Goal: Transaction & Acquisition: Obtain resource

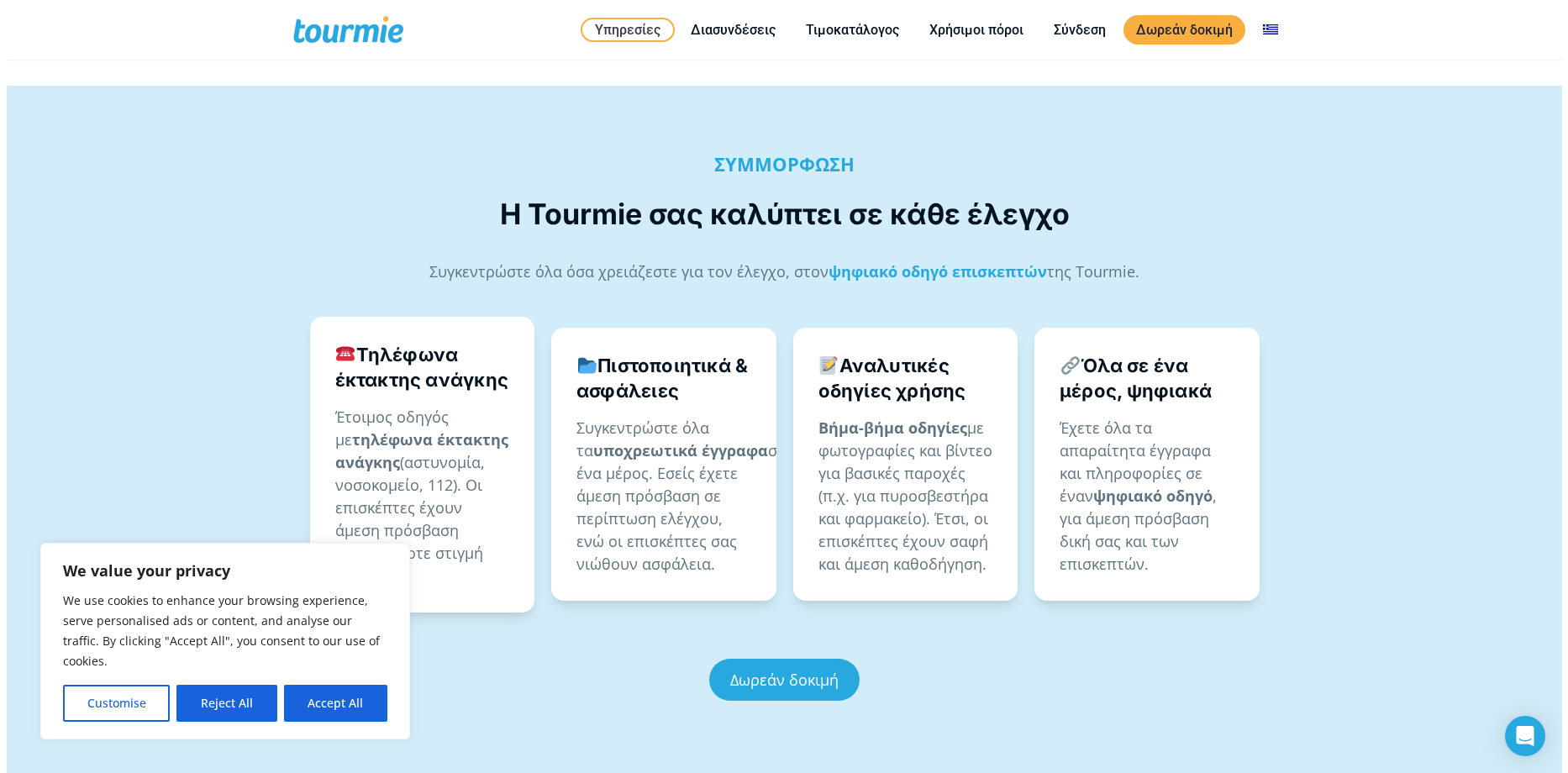
scroll to position [898, 0]
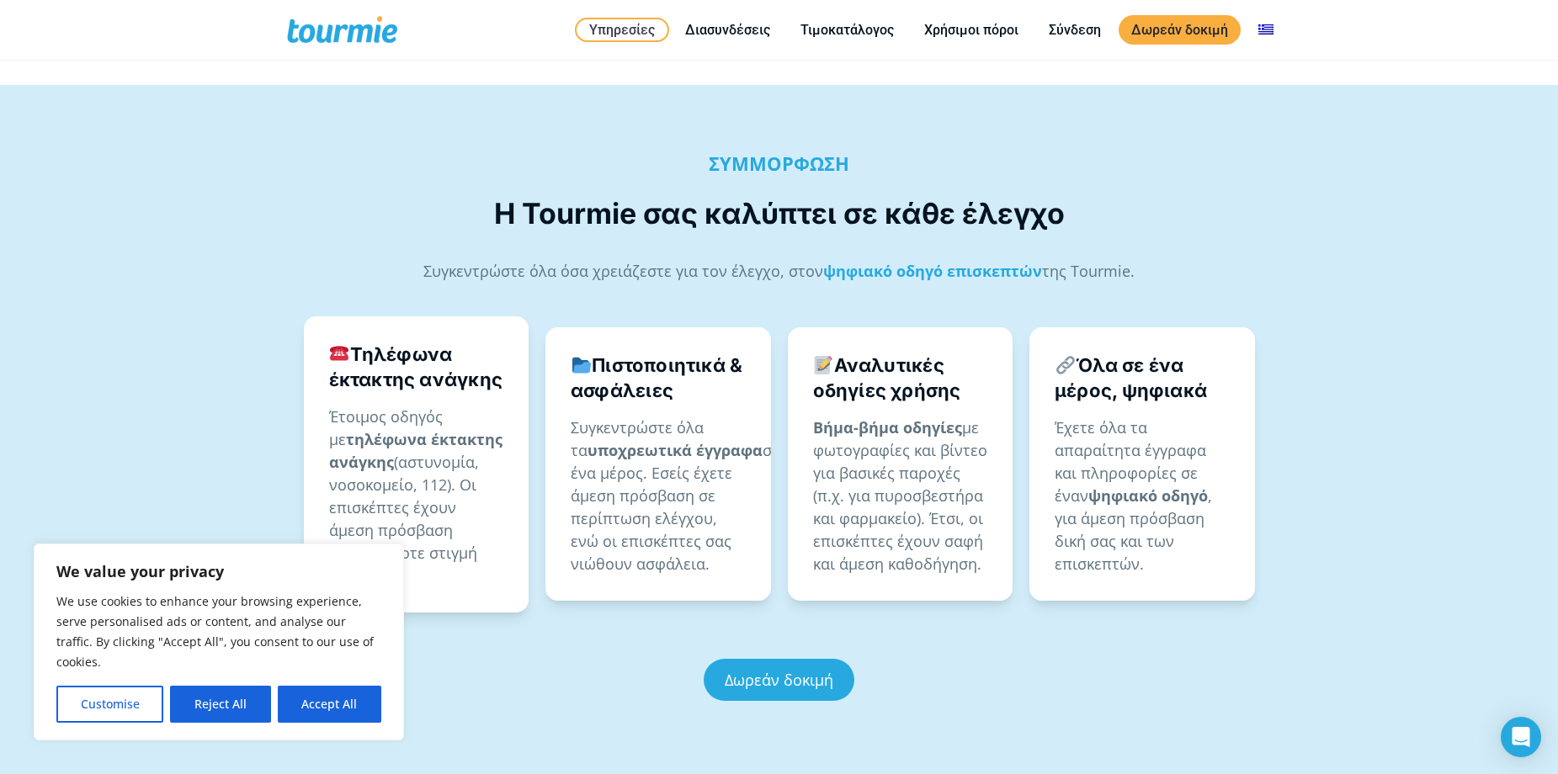
click at [218, 703] on button "Reject All" at bounding box center [220, 704] width 100 height 37
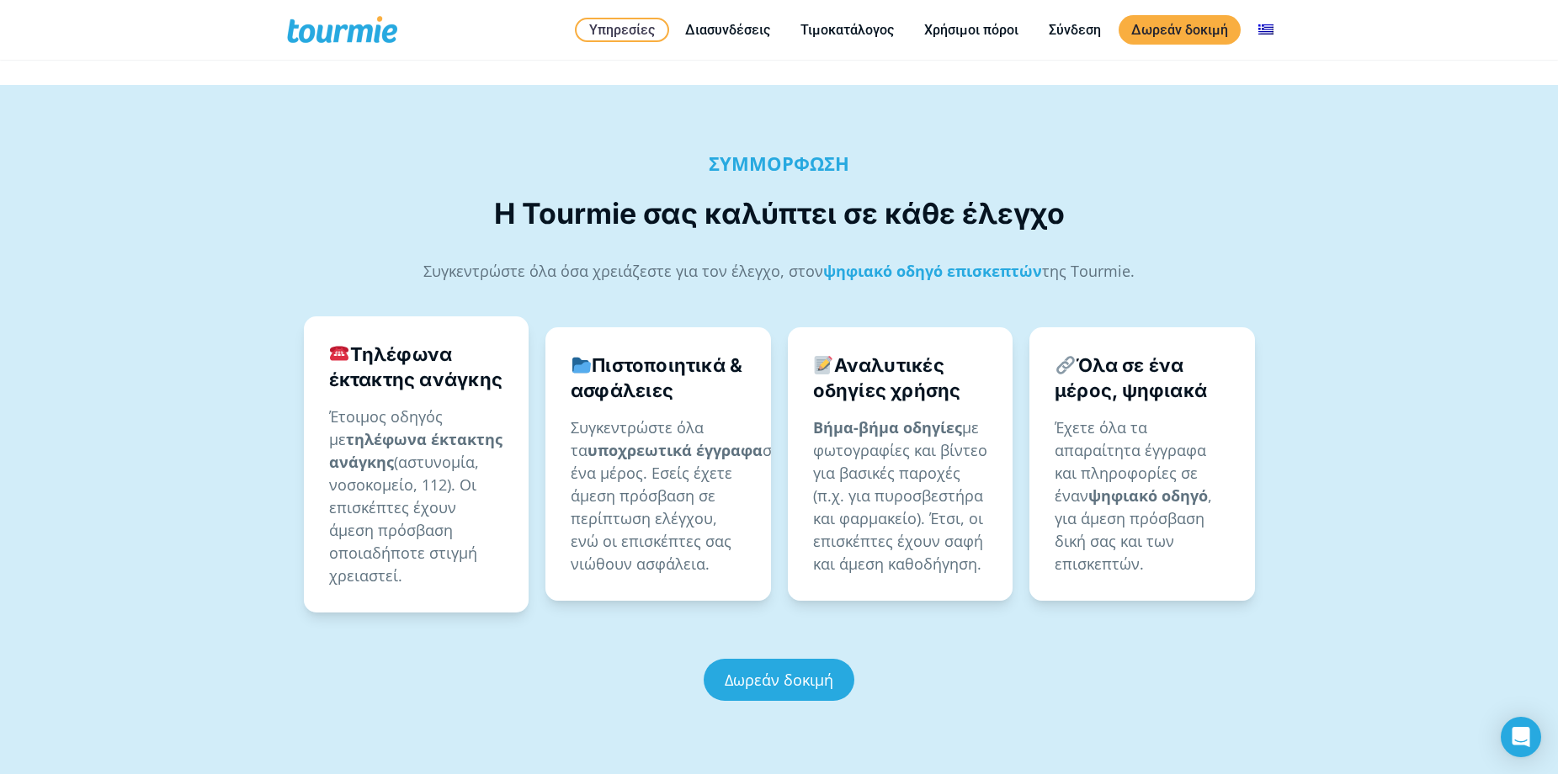
click at [220, 703] on div "ΣΥΜΜΟΡΦΩΣΗ Η Tourmie σας καλύπτει σε κάθε έλεγχο Συγκεντρώστε όλα όσα χρειάζεστ…" at bounding box center [779, 431] width 1558 height 692
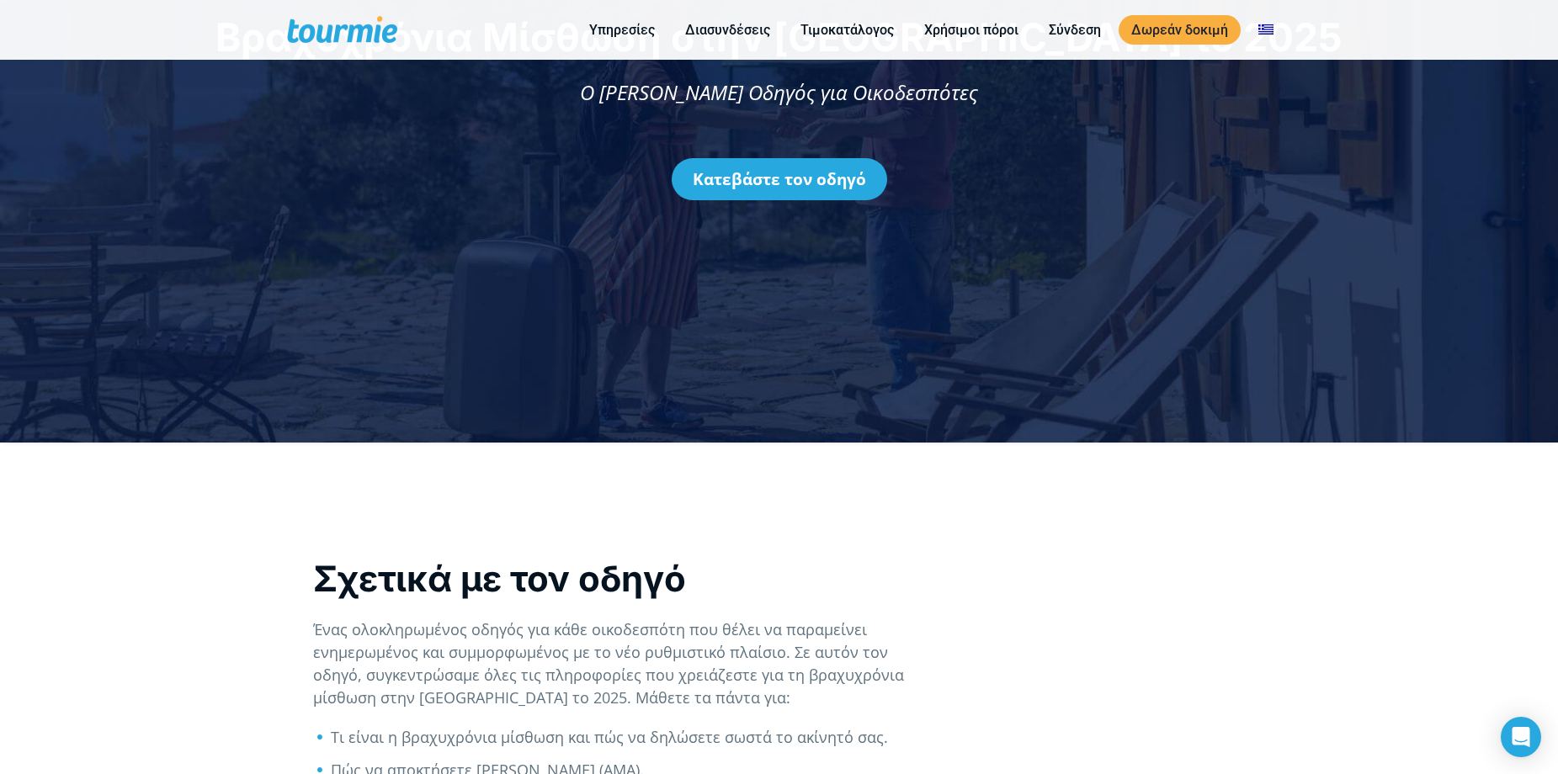
scroll to position [253, 0]
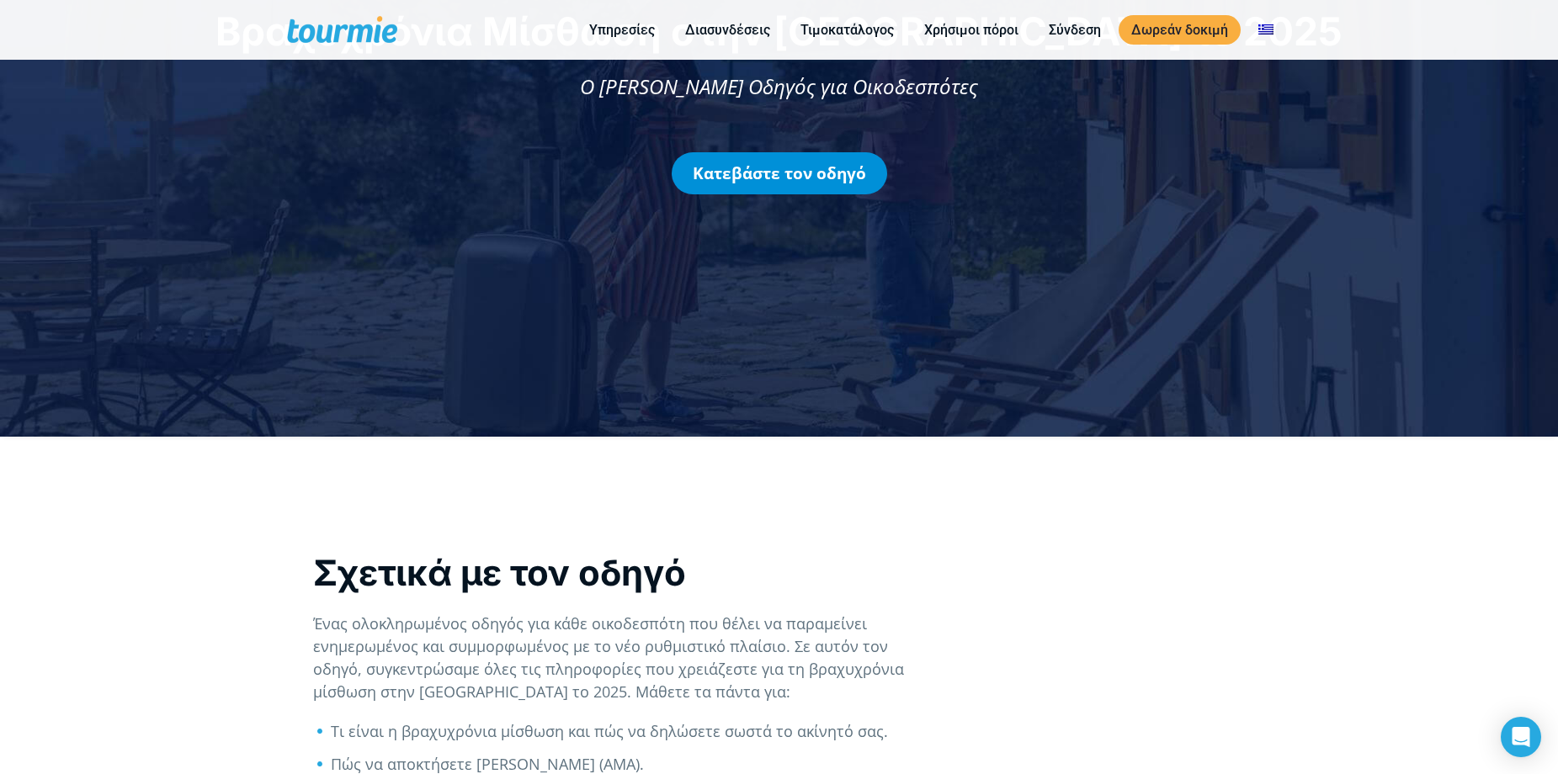
click at [747, 190] on link "Κατεβάστε τον οδηγό" at bounding box center [779, 173] width 215 height 42
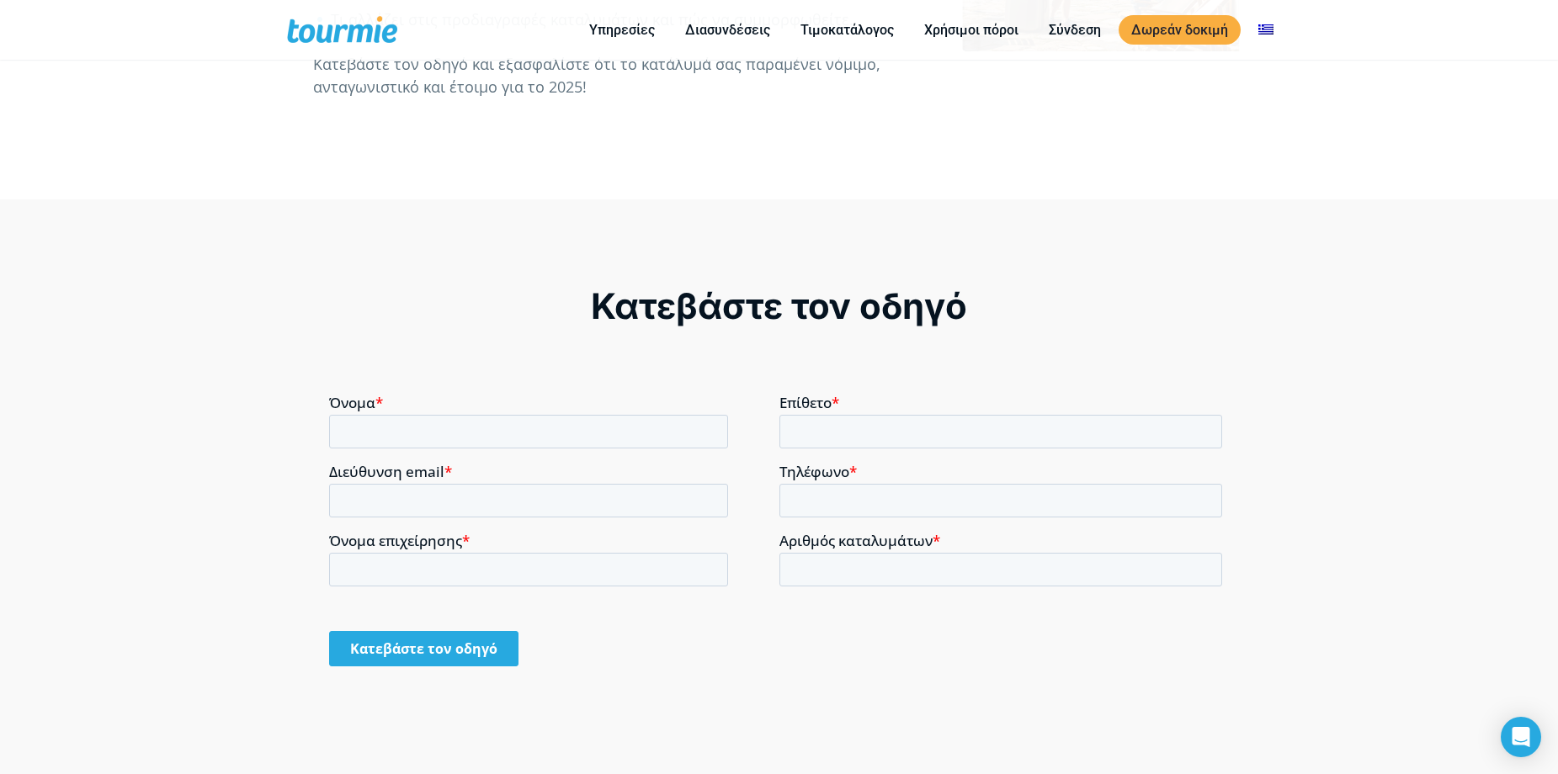
scroll to position [1136, 0]
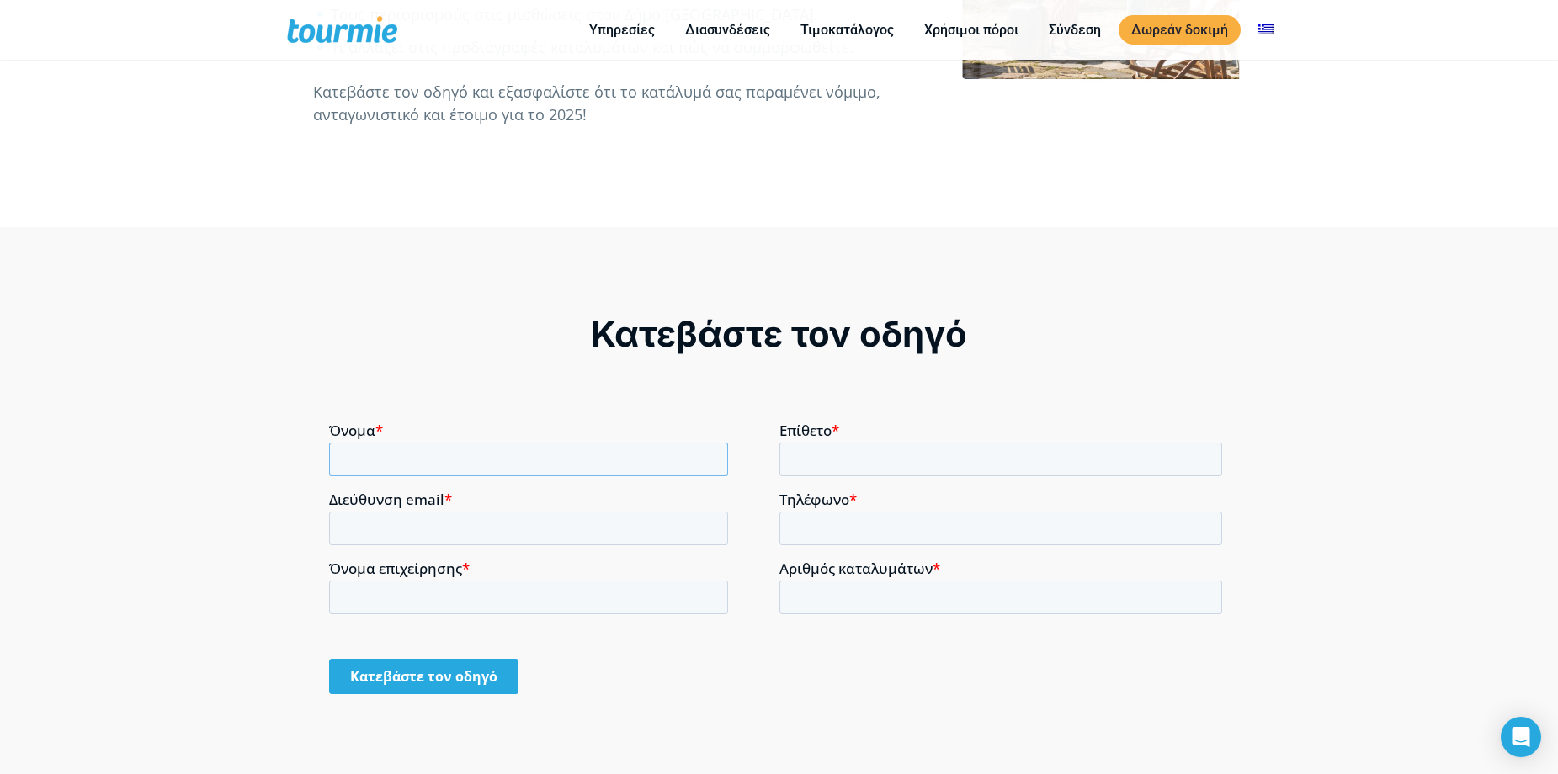
click at [413, 460] on input "Όνομα *" at bounding box center [528, 459] width 399 height 34
